Goal: Task Accomplishment & Management: Manage account settings

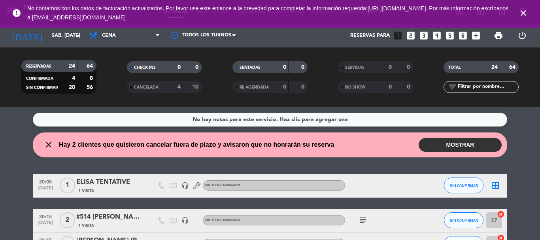
scroll to position [158, 0]
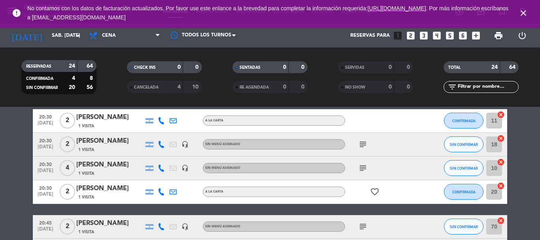
click at [525, 11] on icon "close" at bounding box center [523, 12] width 9 height 9
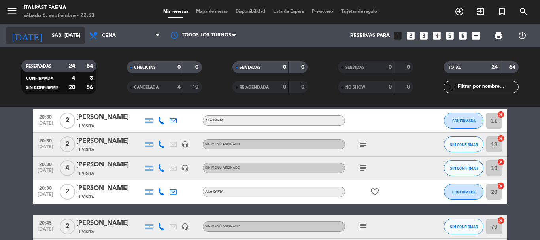
click at [15, 40] on icon "[DATE]" at bounding box center [27, 35] width 42 height 17
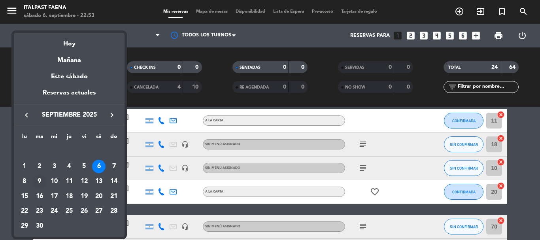
click at [38, 181] on div "9" at bounding box center [39, 181] width 13 height 13
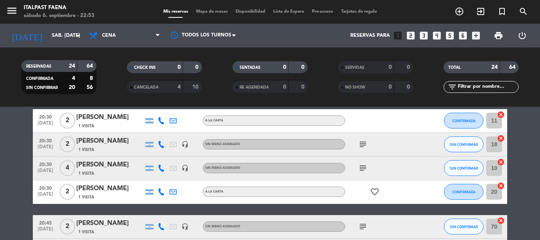
type input "[DATE] sep."
click at [7, 9] on icon "menu" at bounding box center [12, 11] width 12 height 12
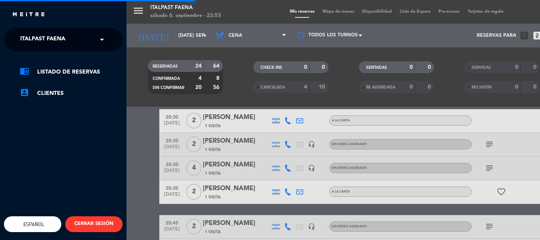
scroll to position [0, 0]
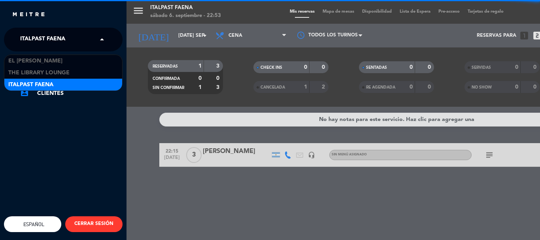
click at [68, 35] on div "× Italpast Faena" at bounding box center [47, 39] width 60 height 17
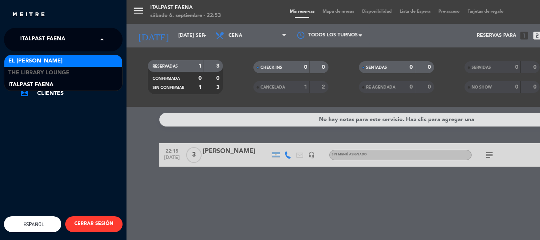
click at [33, 60] on span "El [PERSON_NAME]" at bounding box center [35, 61] width 54 height 9
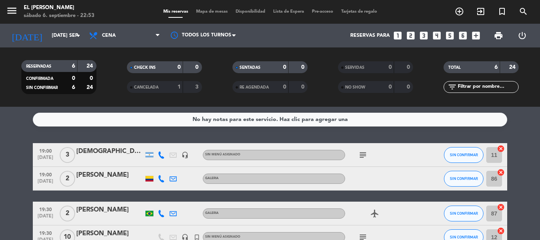
click at [452, 36] on icon "looks_5" at bounding box center [450, 35] width 10 height 10
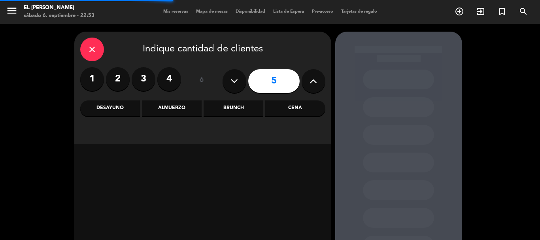
click at [266, 103] on div "close Indique cantidad de clientes 1 2 3 4 ó 5 Desayuno Almuerzo Brunch Cena" at bounding box center [202, 88] width 257 height 113
click at [292, 104] on div "Cena" at bounding box center [295, 108] width 60 height 16
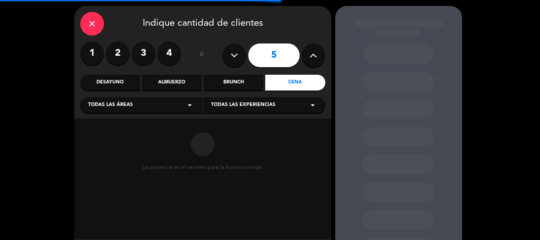
scroll to position [40, 0]
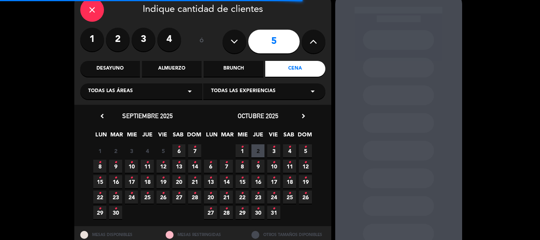
click at [115, 170] on span "9 •" at bounding box center [115, 166] width 13 height 13
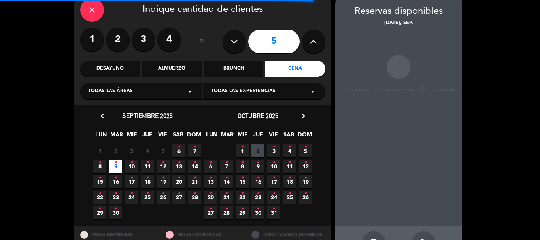
scroll to position [32, 0]
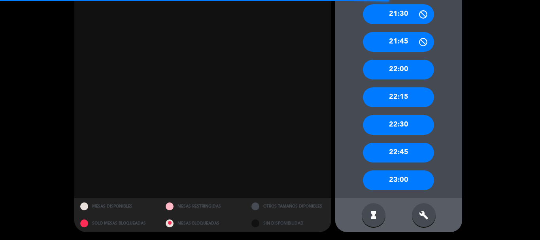
click at [426, 226] on div "build" at bounding box center [424, 215] width 24 height 24
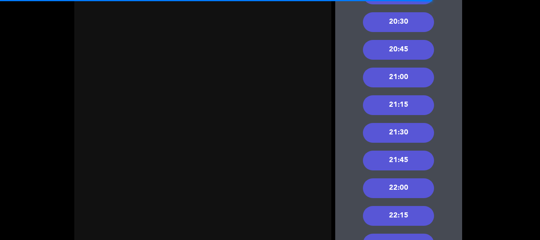
scroll to position [192, 0]
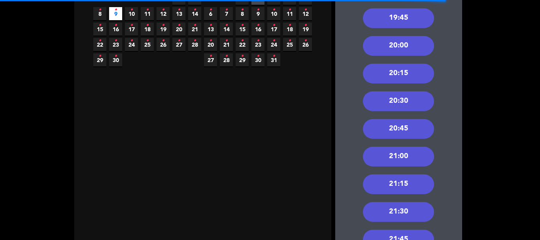
click at [398, 134] on div "20:45" at bounding box center [398, 129] width 71 height 20
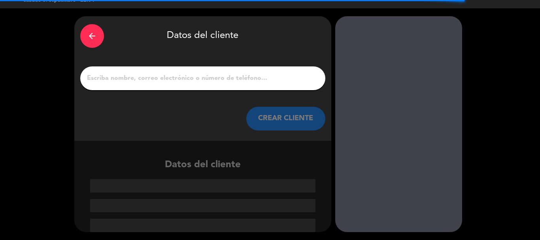
click at [176, 81] on input "1" at bounding box center [202, 78] width 233 height 11
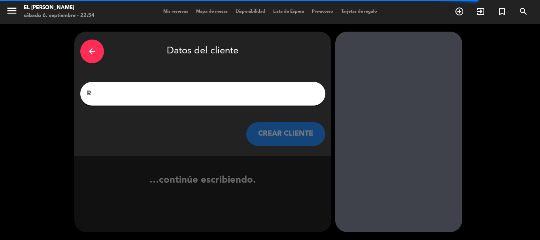
scroll to position [0, 0]
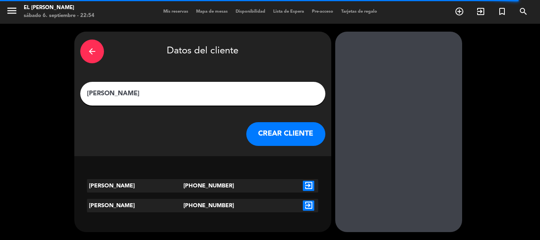
type input "[PERSON_NAME]"
click at [303, 210] on icon "exit_to_app" at bounding box center [308, 206] width 11 height 10
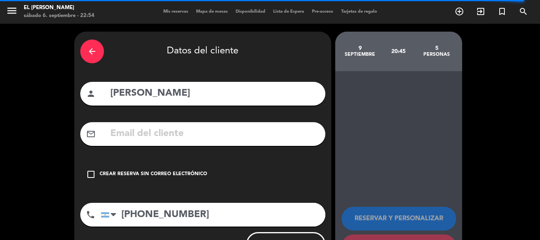
click at [197, 173] on div "Crear reserva sin correo electrónico" at bounding box center [154, 174] width 108 height 8
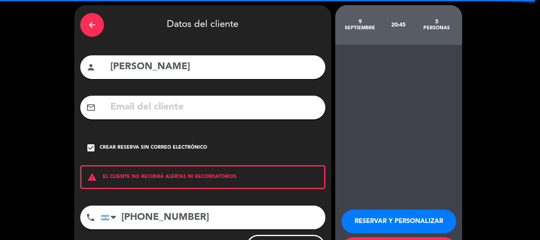
scroll to position [40, 0]
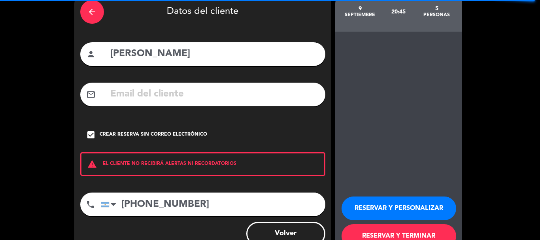
click at [395, 196] on div "RESERVAR Y PERSONALIZAR RESERVAR Y TERMINAR" at bounding box center [399, 219] width 114 height 78
click at [400, 201] on button "RESERVAR Y PERSONALIZAR" at bounding box center [399, 209] width 115 height 24
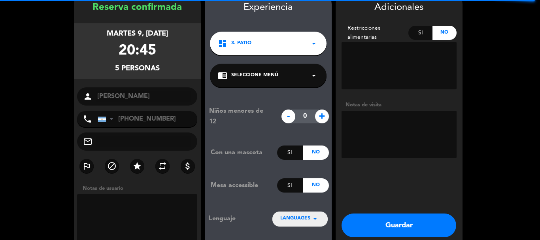
scroll to position [32, 0]
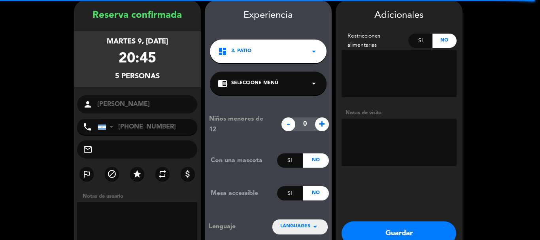
click at [396, 131] on textarea at bounding box center [399, 142] width 115 height 47
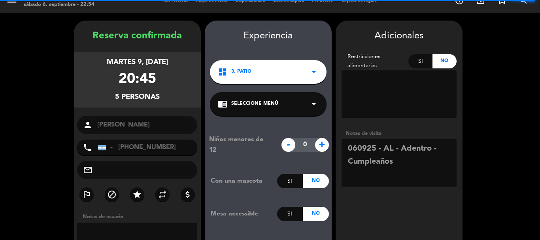
scroll to position [0, 0]
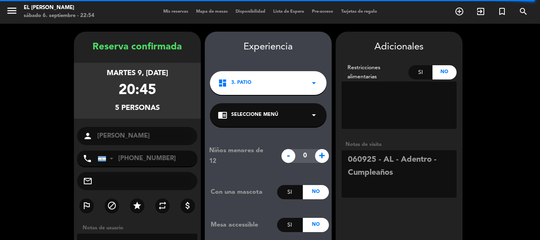
type textarea "060925 - AL - Adentro - Cumpleaños"
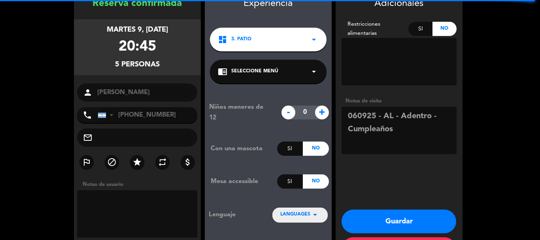
scroll to position [76, 0]
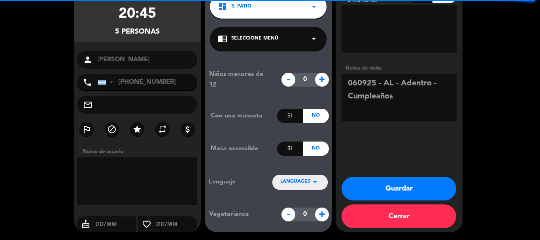
click at [379, 192] on button "Guardar" at bounding box center [399, 189] width 115 height 24
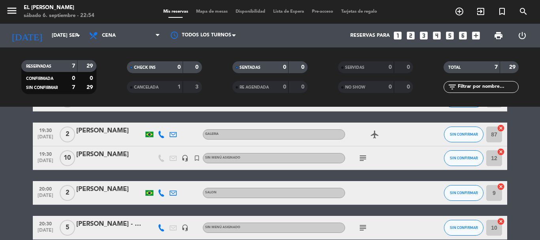
scroll to position [153, 0]
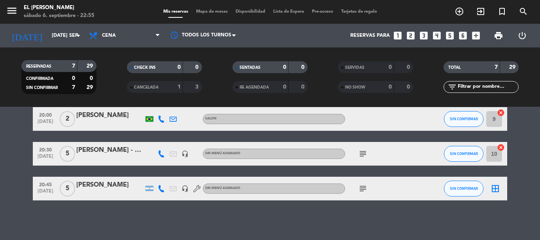
click at [359, 192] on icon "subject" at bounding box center [362, 188] width 9 height 9
click at [493, 189] on icon "border_all" at bounding box center [495, 188] width 9 height 9
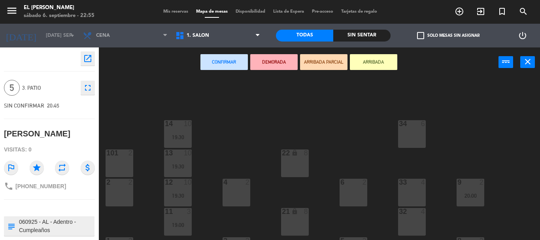
click at [304, 159] on div "22 lock 8" at bounding box center [295, 164] width 28 height 28
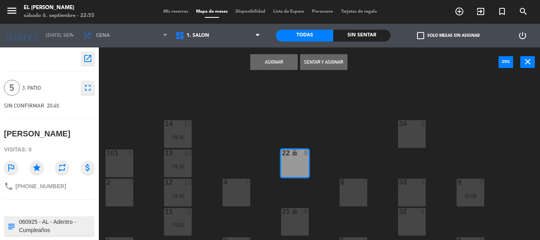
click at [272, 60] on button "Asignar" at bounding box center [273, 62] width 47 height 16
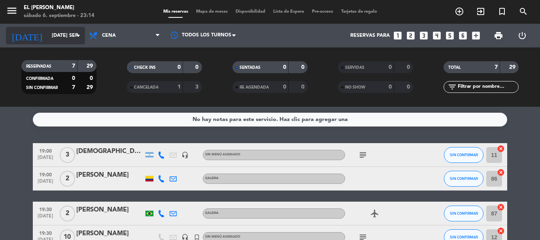
click at [60, 30] on input "[DATE] sep." at bounding box center [81, 35] width 67 height 13
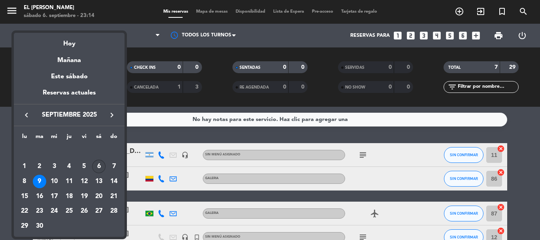
click at [102, 169] on div "6" at bounding box center [98, 166] width 13 height 13
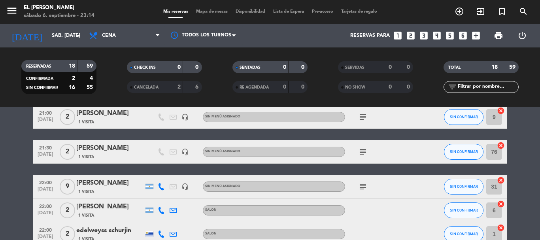
scroll to position [277, 0]
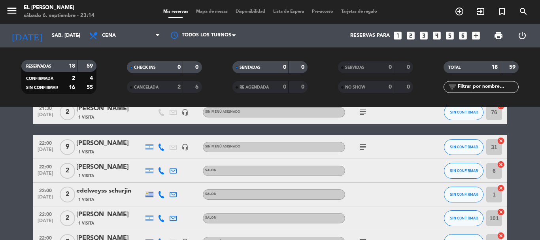
click at [107, 200] on div "1 Visita" at bounding box center [109, 199] width 67 height 7
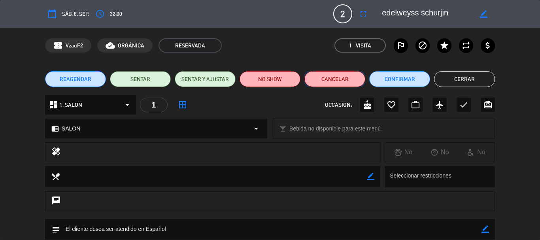
click at [347, 76] on button "Cancelar" at bounding box center [335, 79] width 61 height 16
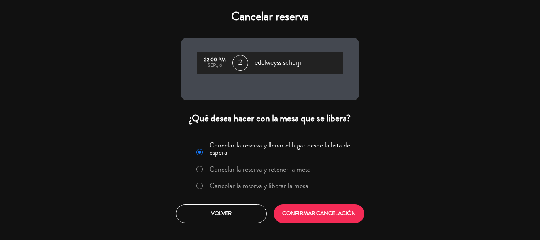
click at [286, 195] on div "Cancelar la reserva y llenar el lugar desde la lista de espera Cancelar la rese…" at bounding box center [270, 167] width 168 height 58
click at [280, 185] on label "Cancelar la reserva y liberar la mesa" at bounding box center [259, 185] width 99 height 7
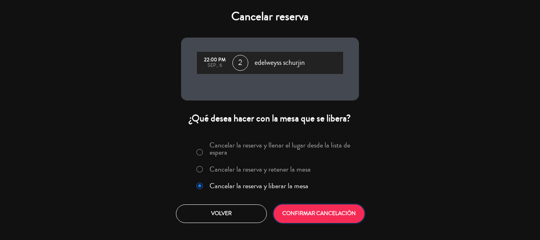
click at [298, 210] on button "CONFIRMAR CANCELACIÓN" at bounding box center [319, 214] width 91 height 19
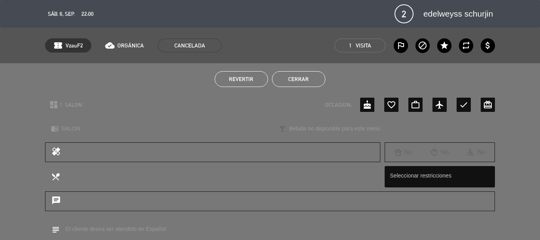
click at [306, 83] on button "Cerrar" at bounding box center [298, 79] width 53 height 16
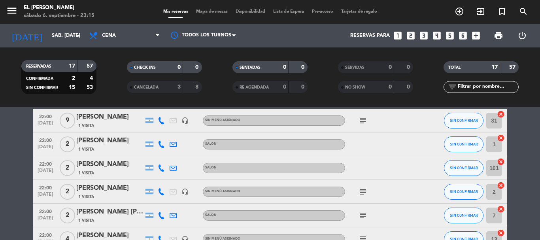
scroll to position [316, 0]
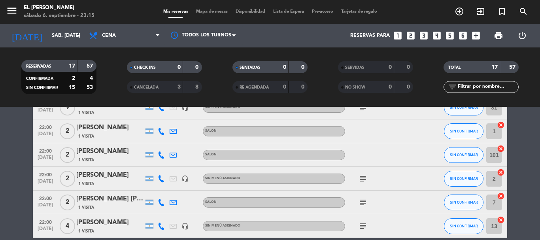
click at [114, 201] on div "[PERSON_NAME] [PERSON_NAME]" at bounding box center [109, 199] width 67 height 10
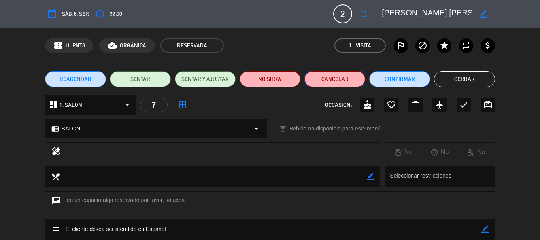
click at [348, 80] on button "Cancelar" at bounding box center [335, 79] width 61 height 16
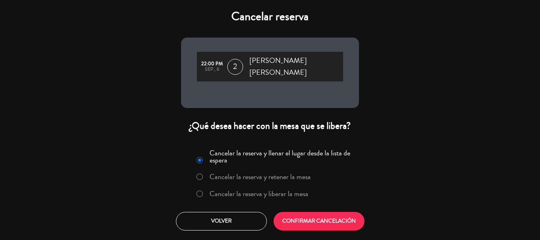
click at [284, 190] on label "Cancelar la reserva y liberar la mesa" at bounding box center [259, 193] width 99 height 7
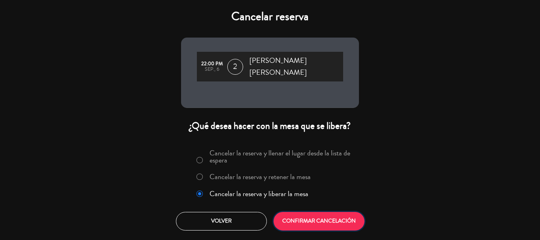
click at [301, 212] on button "CONFIRMAR CANCELACIÓN" at bounding box center [319, 221] width 91 height 19
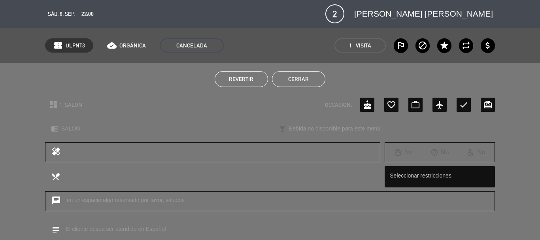
click at [297, 81] on button "Cerrar" at bounding box center [298, 79] width 53 height 16
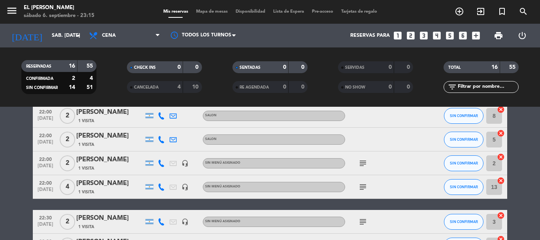
scroll to position [389, 0]
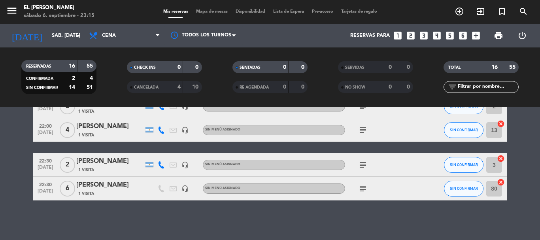
click at [126, 165] on div "[PERSON_NAME]" at bounding box center [109, 161] width 67 height 10
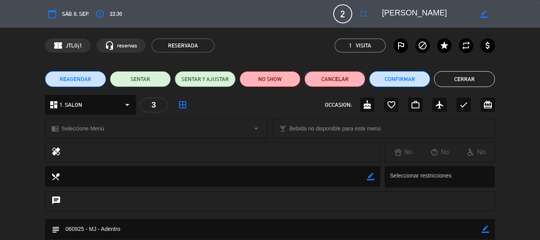
click at [334, 81] on button "Cancelar" at bounding box center [335, 79] width 61 height 16
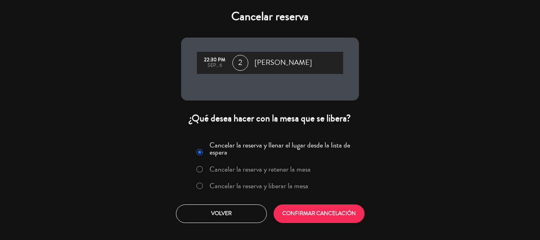
click at [292, 197] on div "Cancelar la reserva y llenar el lugar desde la lista de espera Cancelar la rese…" at bounding box center [270, 181] width 190 height 96
click at [287, 189] on label "Cancelar la reserva y liberar la mesa" at bounding box center [259, 185] width 99 height 7
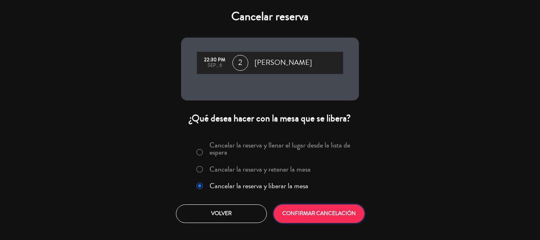
click at [295, 205] on button "CONFIRMAR CANCELACIÓN" at bounding box center [319, 214] width 91 height 19
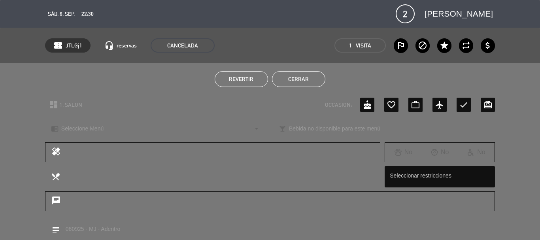
click at [302, 81] on button "Cerrar" at bounding box center [298, 79] width 53 height 16
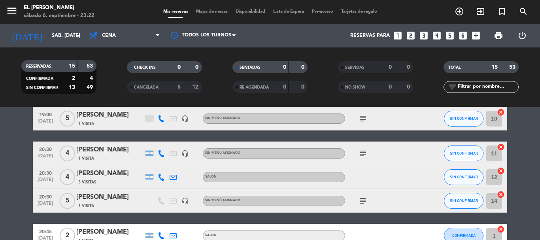
scroll to position [0, 0]
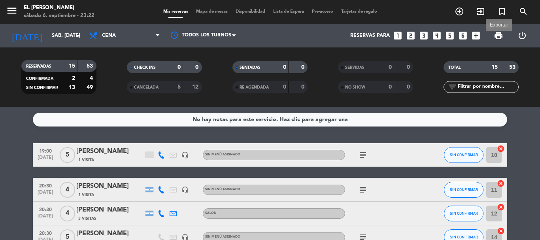
click at [500, 34] on span "print" at bounding box center [498, 35] width 9 height 9
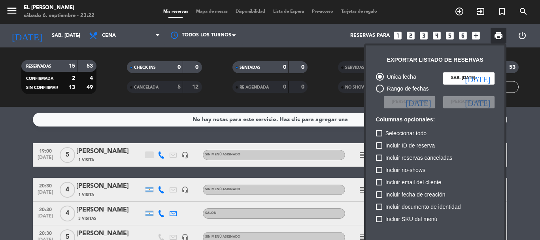
scroll to position [40, 0]
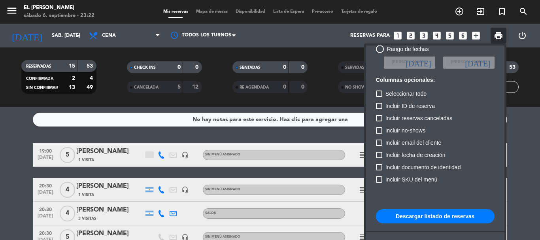
click at [426, 216] on button "Descargar listado de reservas" at bounding box center [435, 216] width 119 height 14
click at [111, 116] on div at bounding box center [270, 120] width 540 height 240
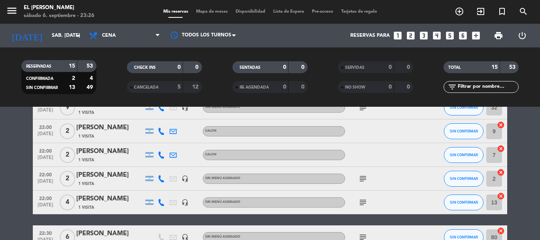
scroll to position [365, 0]
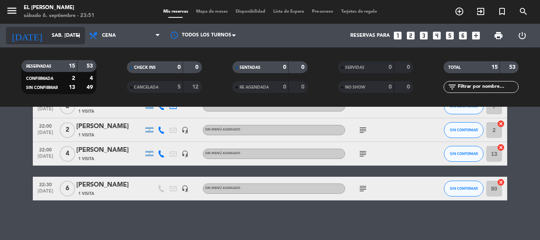
click at [48, 30] on input "sáb. [DATE]" at bounding box center [81, 35] width 67 height 13
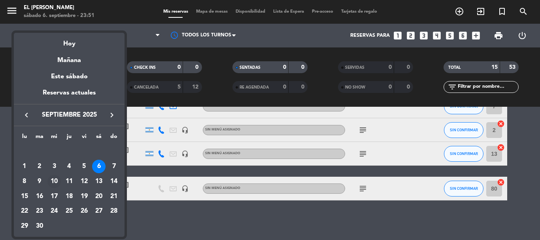
click at [58, 181] on div "10" at bounding box center [53, 181] width 13 height 13
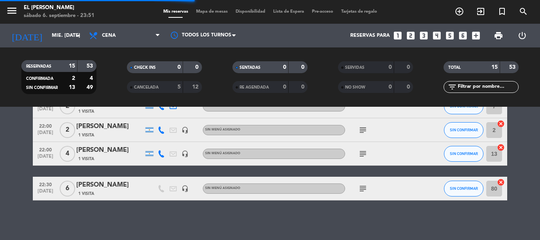
scroll to position [1, 0]
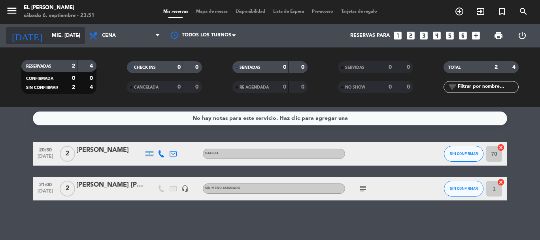
click at [71, 35] on input "mié. [DATE]" at bounding box center [81, 35] width 67 height 13
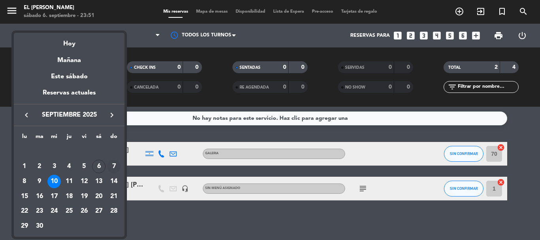
click at [115, 173] on td "7" at bounding box center [113, 166] width 15 height 15
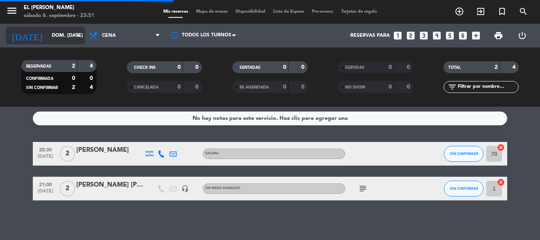
scroll to position [71, 0]
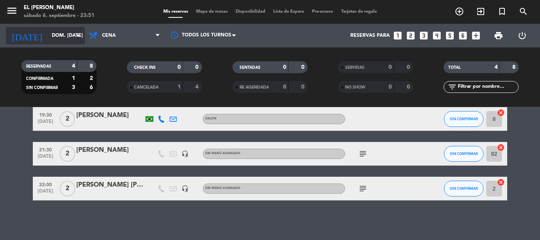
click at [73, 35] on input "dom. [DATE]" at bounding box center [81, 35] width 67 height 13
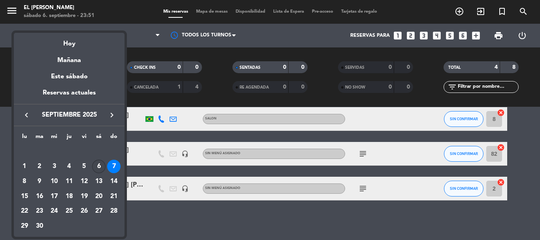
click at [100, 170] on div "6" at bounding box center [98, 166] width 13 height 13
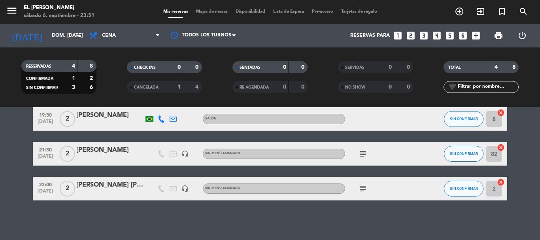
type input "sáb. [DATE]"
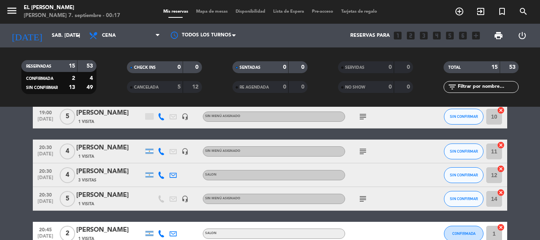
scroll to position [0, 0]
